Goal: Task Accomplishment & Management: Complete application form

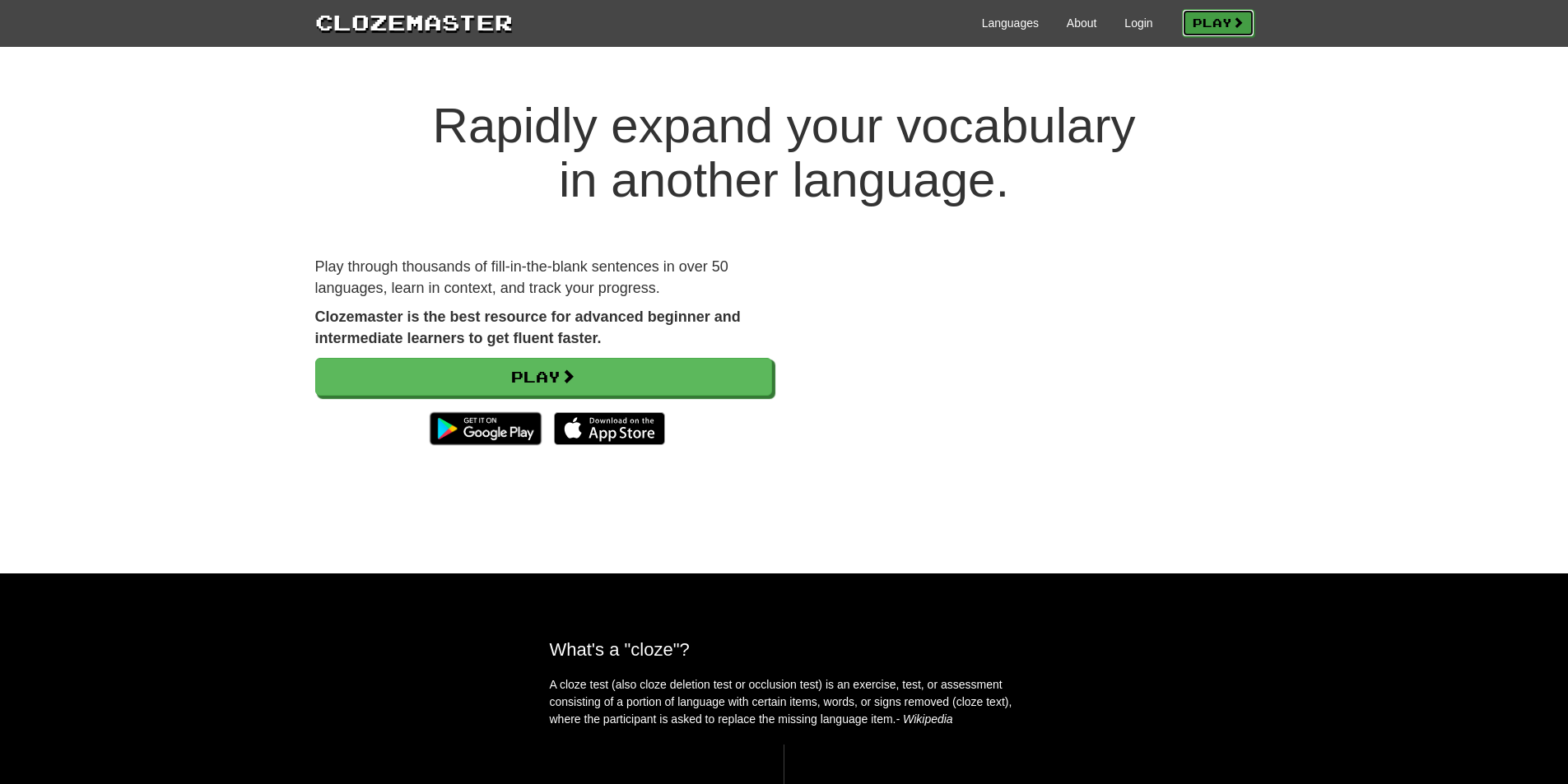
click at [1195, 23] on link "Play" at bounding box center [1218, 23] width 72 height 28
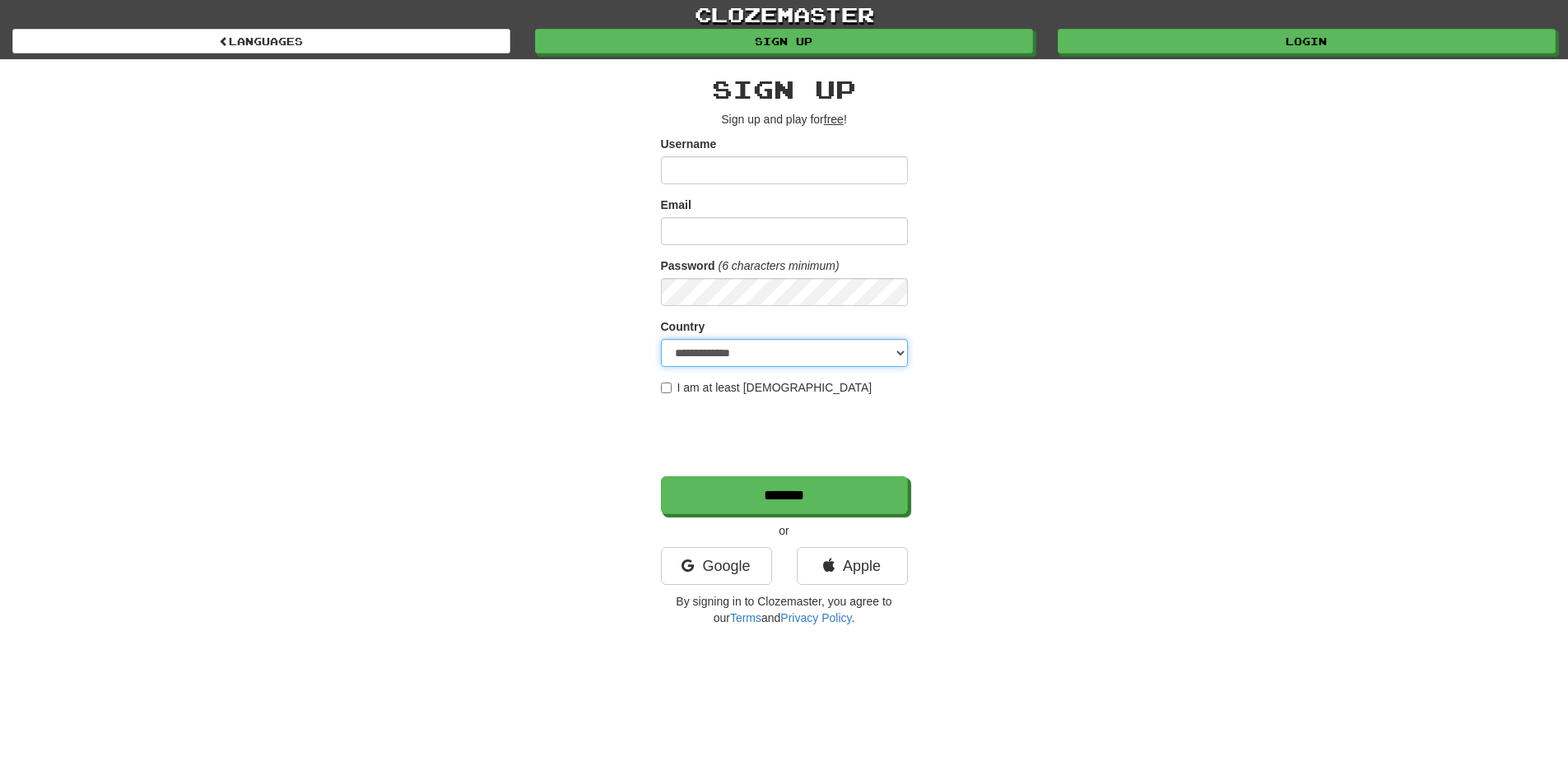
click at [815, 354] on select "**********" at bounding box center [784, 353] width 247 height 28
